Goal: Transaction & Acquisition: Purchase product/service

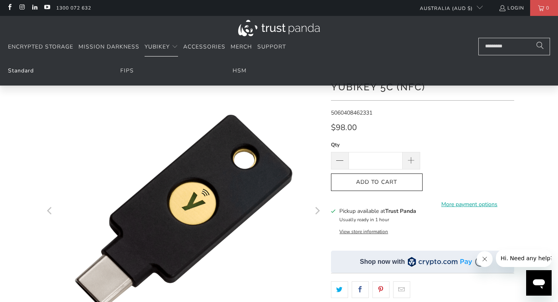
click at [21, 71] on link "Standard" at bounding box center [21, 71] width 26 height 8
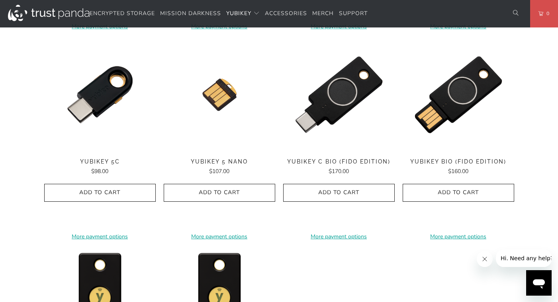
scroll to position [598, 0]
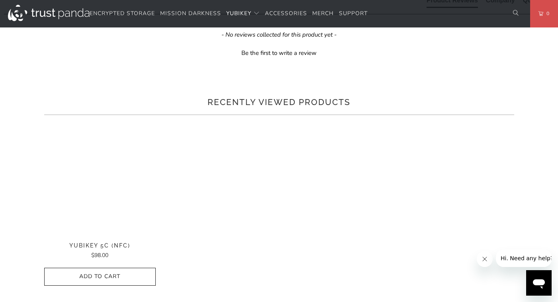
scroll to position [518, 0]
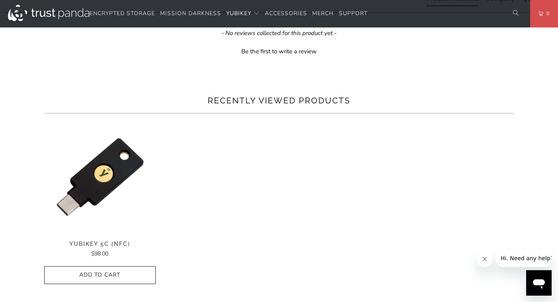
click at [0, 0] on h3 "Product Features" at bounding box center [0, 0] width 0 height 0
click at [0, 0] on div "The Security Key NFC by Yubico simplifies your login and secures your account o…" at bounding box center [0, 0] width 0 height 0
click at [0, 0] on li "Use the same asymmetric cryptography and strong security used by individuals at…" at bounding box center [0, 0] width 0 height 0
click at [0, 0] on li "Register easily with hundreds of services. Once registered, each service will s…" at bounding box center [0, 0] width 0 height 0
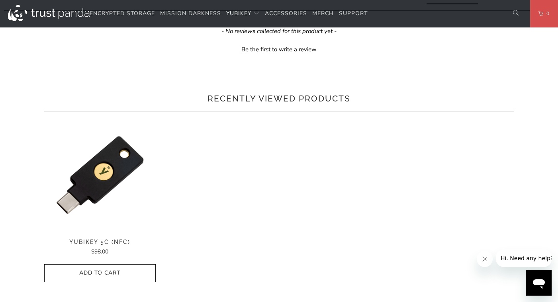
scroll to position [519, 0]
